Goal: Check status

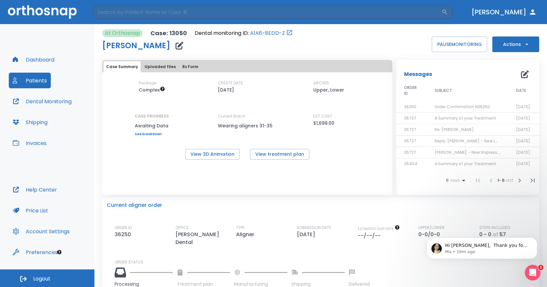
click at [34, 77] on button "Patients" at bounding box center [30, 81] width 42 height 16
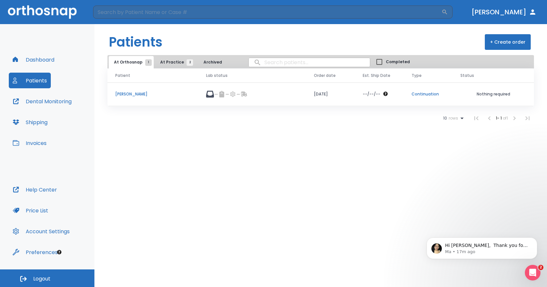
click at [135, 93] on p "[PERSON_NAME]" at bounding box center [152, 94] width 75 height 6
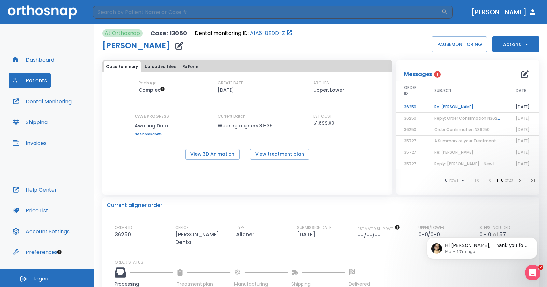
click at [453, 104] on td "Re: [PERSON_NAME]" at bounding box center [466, 106] width 81 height 11
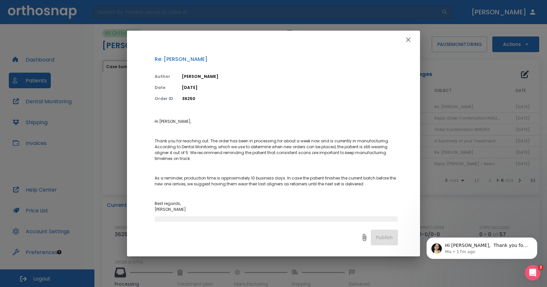
click at [407, 40] on icon "button" at bounding box center [408, 40] width 8 height 8
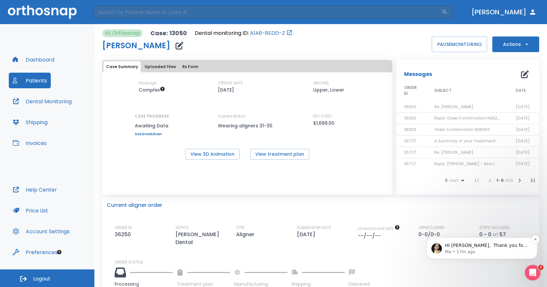
click at [493, 250] on p "Ma • 17m ago" at bounding box center [487, 252] width 84 height 6
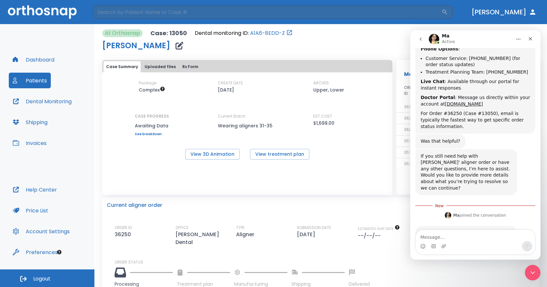
scroll to position [705, 0]
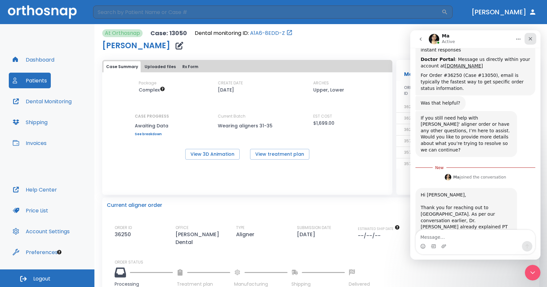
click at [532, 37] on icon "Close" at bounding box center [530, 38] width 5 height 5
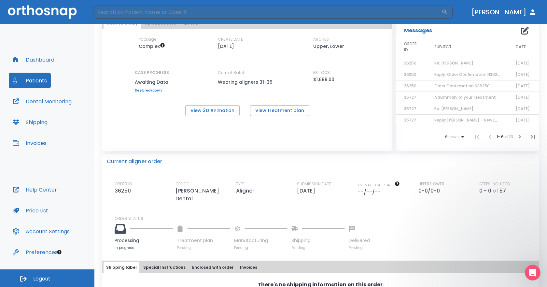
scroll to position [98, 0]
